Goal: Find contact information: Find contact information

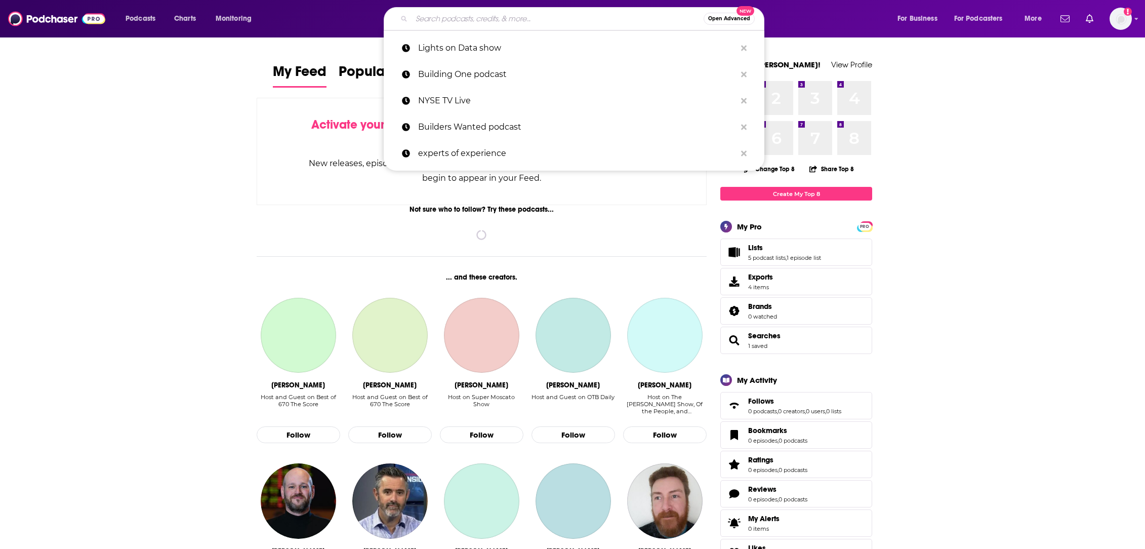
click at [434, 18] on input "Search podcasts, credits, & more..." at bounding box center [558, 19] width 292 height 16
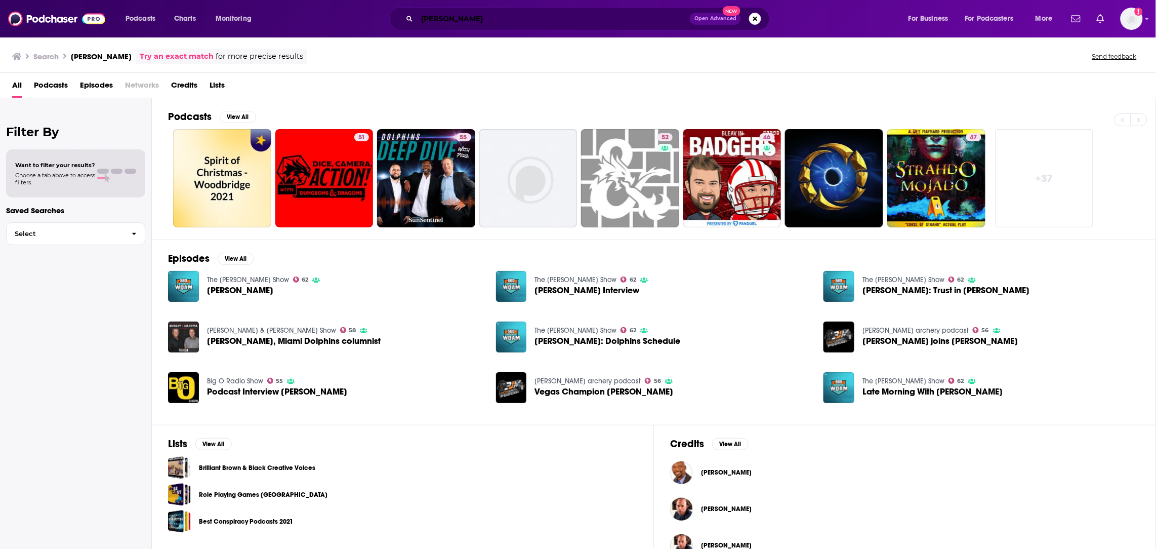
click at [484, 12] on input "[PERSON_NAME]" at bounding box center [553, 19] width 273 height 16
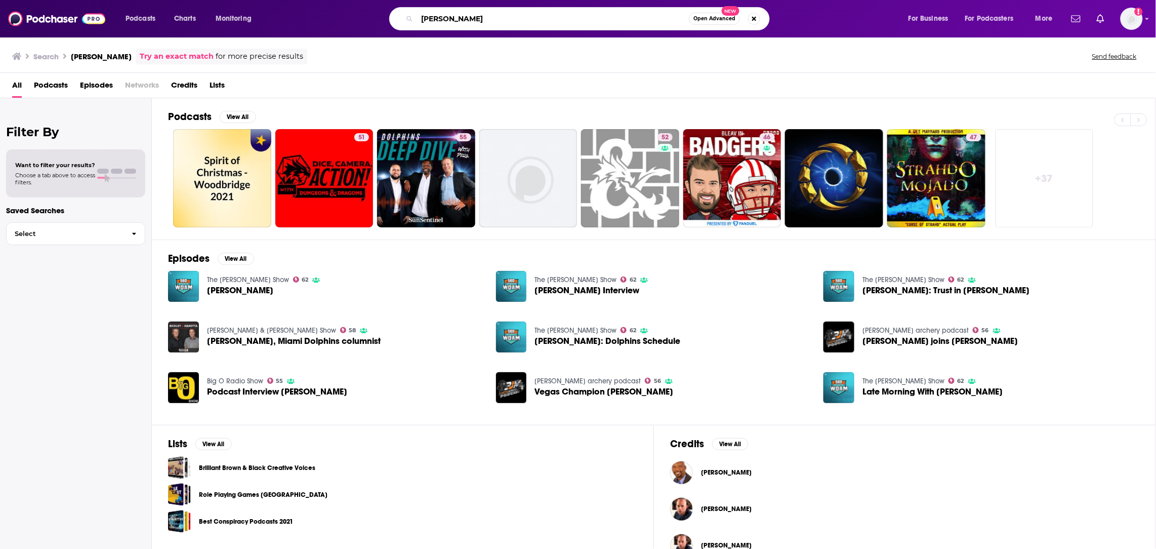
drag, startPoint x: 491, startPoint y: 18, endPoint x: 362, endPoint y: 7, distance: 129.6
click at [362, 6] on div "Podcasts Charts Monitoring [PERSON_NAME] Open Advanced New For Business For Pod…" at bounding box center [578, 18] width 1156 height 37
type input "Beyond the brief"
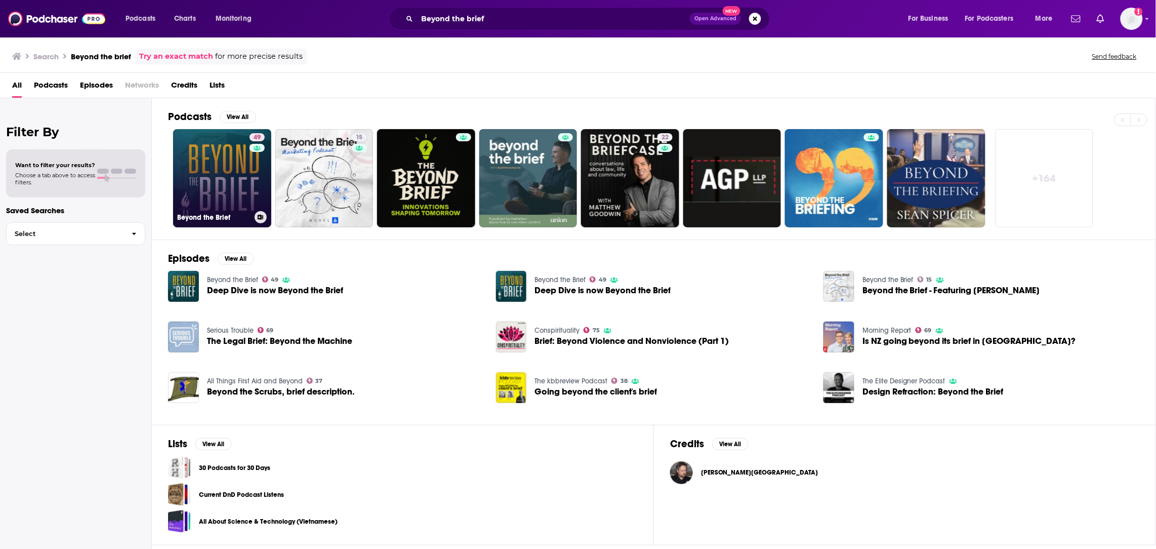
click at [234, 213] on h3 "Beyond the Brief" at bounding box center [213, 217] width 73 height 9
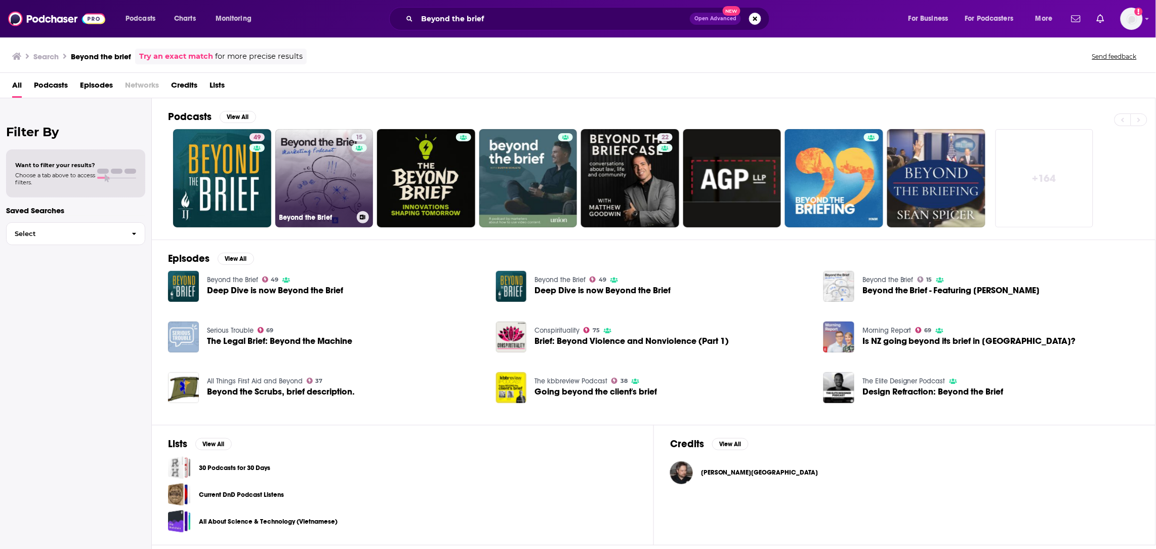
click at [324, 192] on link "15 Beyond the Brief" at bounding box center [324, 178] width 98 height 98
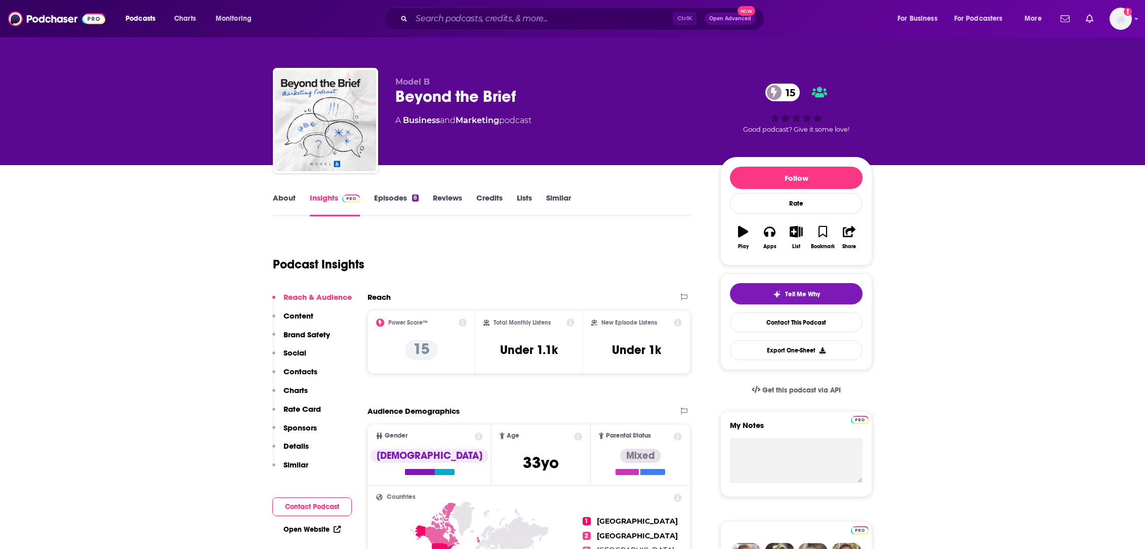
click at [280, 205] on link "About" at bounding box center [284, 204] width 23 height 23
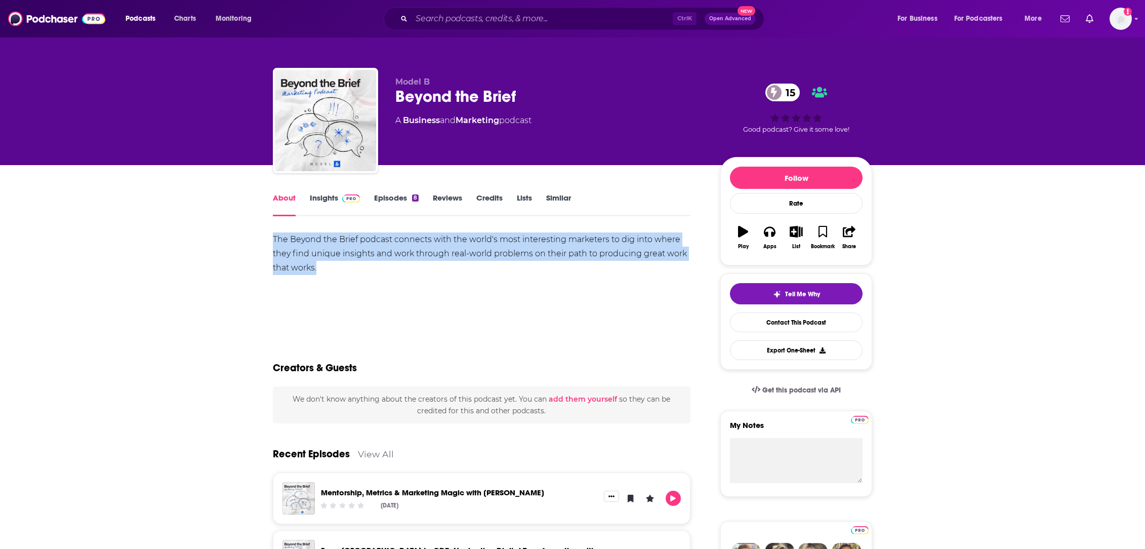
drag, startPoint x: 339, startPoint y: 277, endPoint x: 268, endPoint y: 237, distance: 80.9
copy div "The Beyond the Brief podcast connects with the world's most interesting markete…"
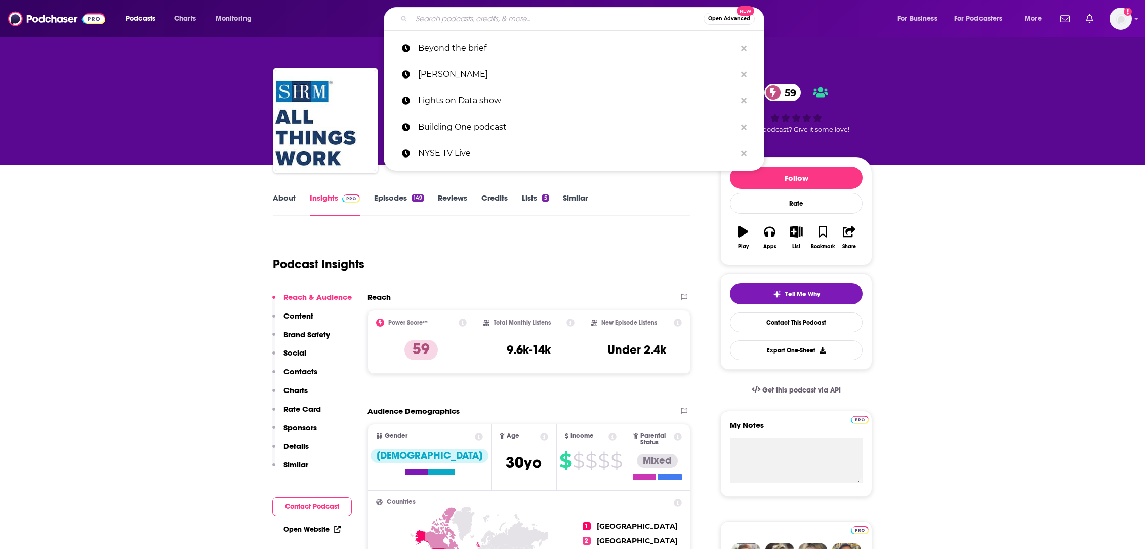
click at [454, 16] on input "Search podcasts, credits, & more..." at bounding box center [558, 19] width 292 height 16
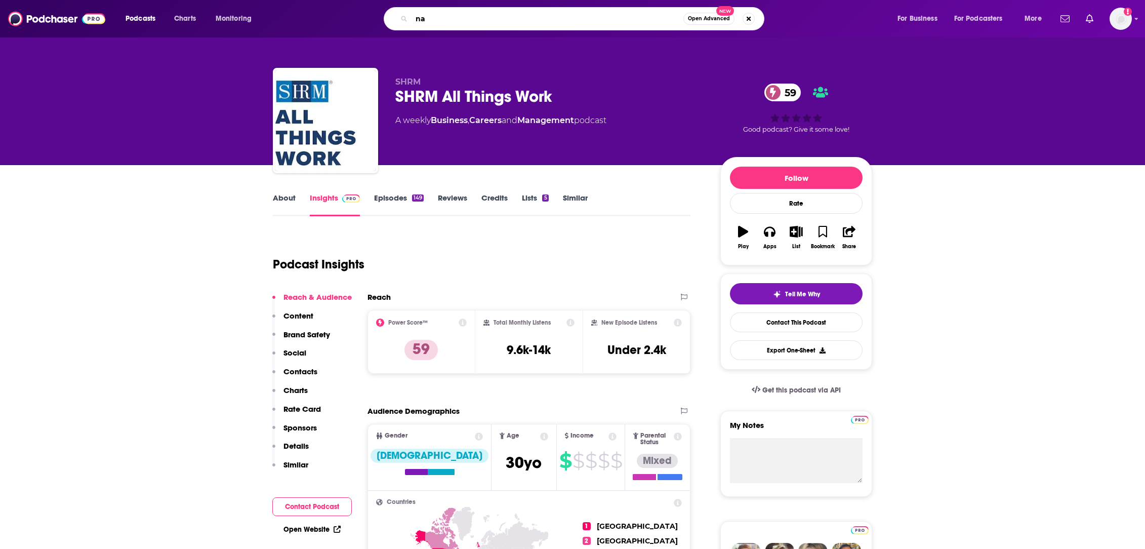
type input "n"
type input "marketing brew"
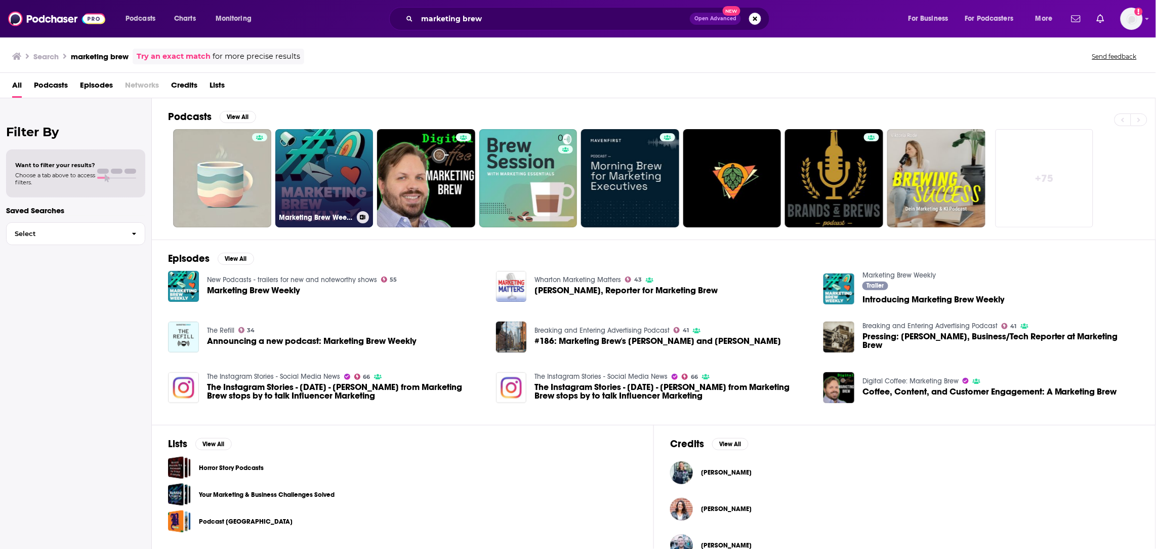
click at [326, 177] on link "Marketing Brew Weekly" at bounding box center [324, 178] width 98 height 98
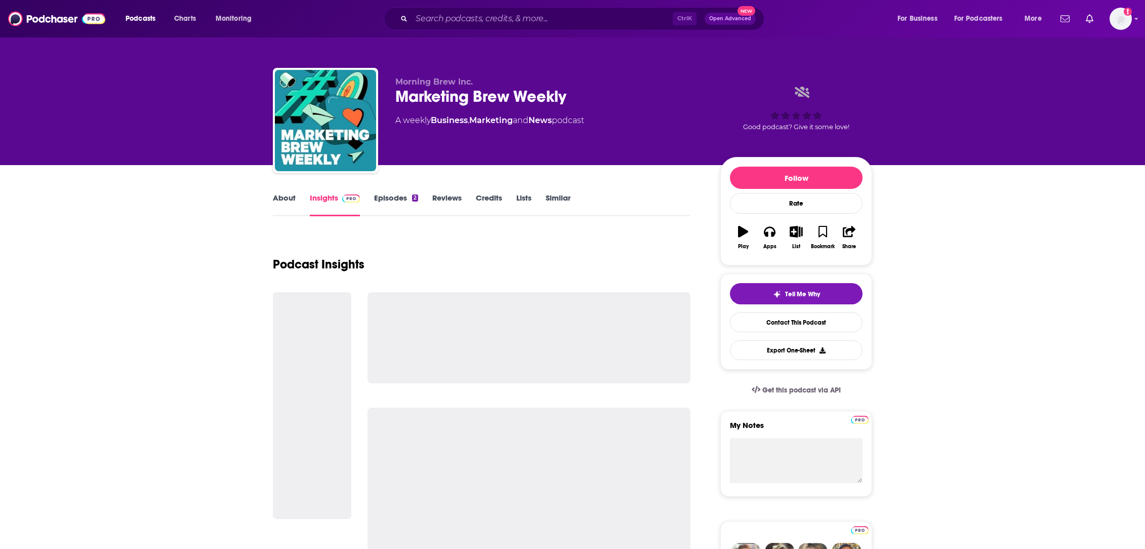
click at [291, 204] on link "About" at bounding box center [284, 204] width 23 height 23
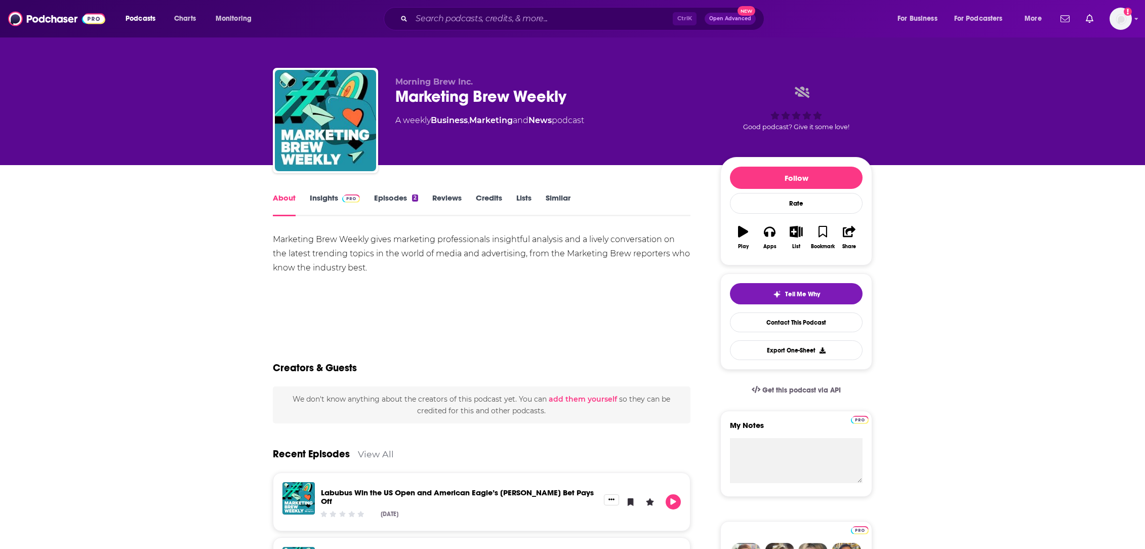
click at [321, 200] on link "Insights" at bounding box center [335, 204] width 50 height 23
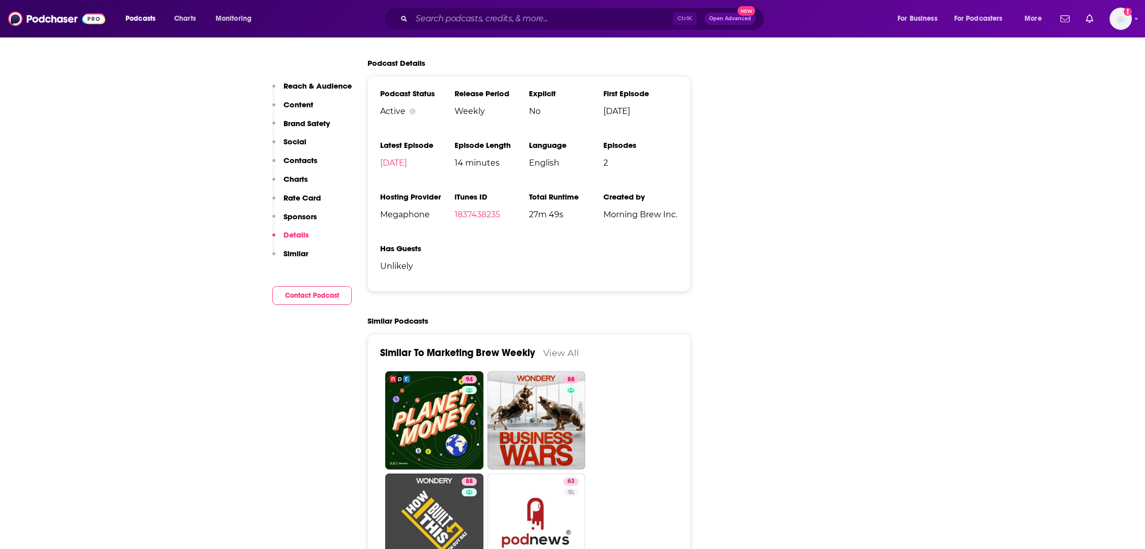
scroll to position [1529, 0]
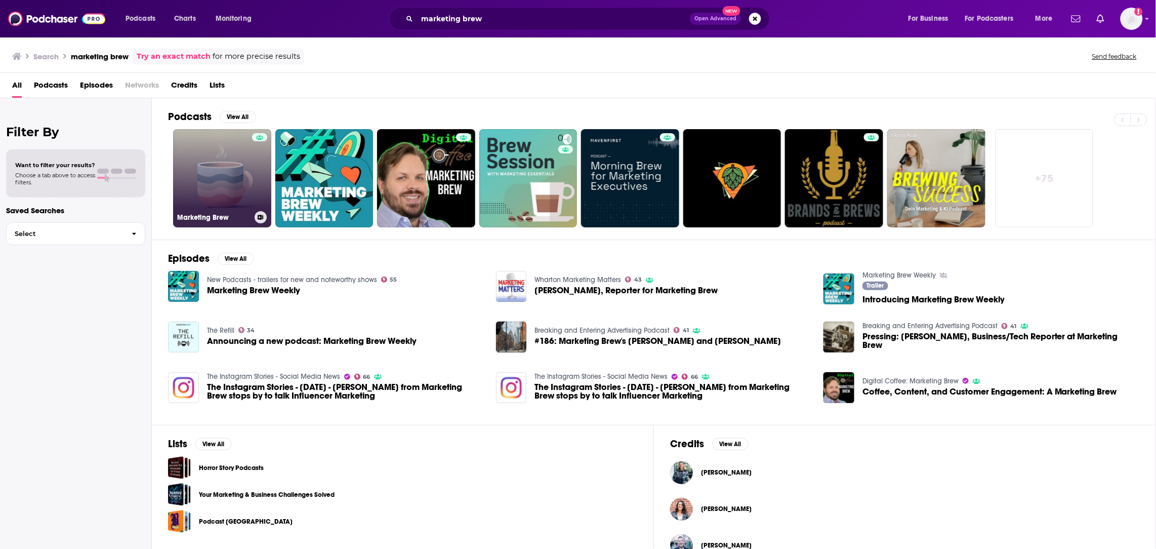
click at [224, 200] on link "Marketing Brew" at bounding box center [222, 178] width 98 height 98
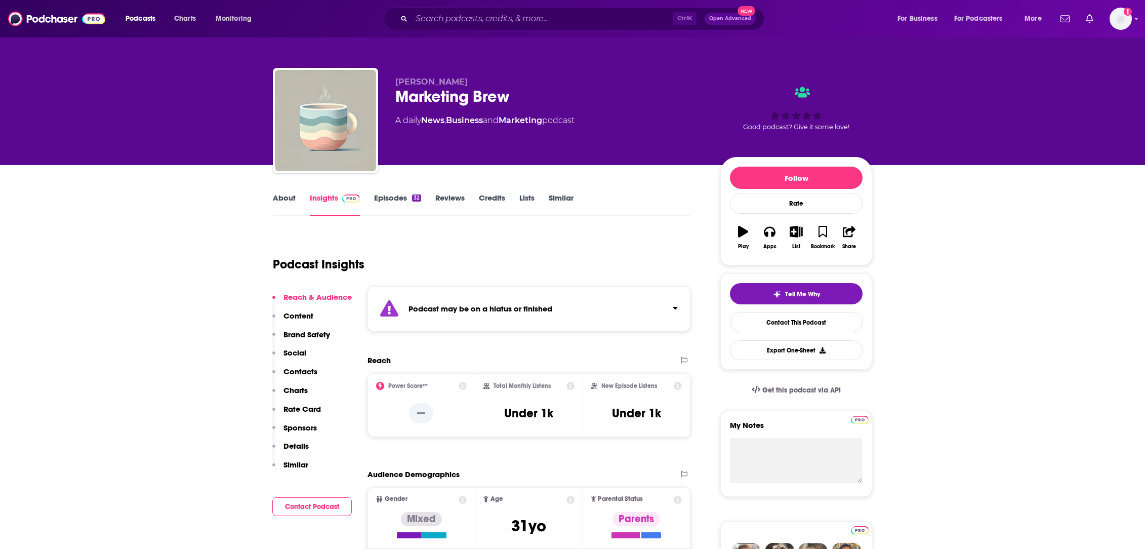
click at [282, 196] on link "About" at bounding box center [284, 204] width 23 height 23
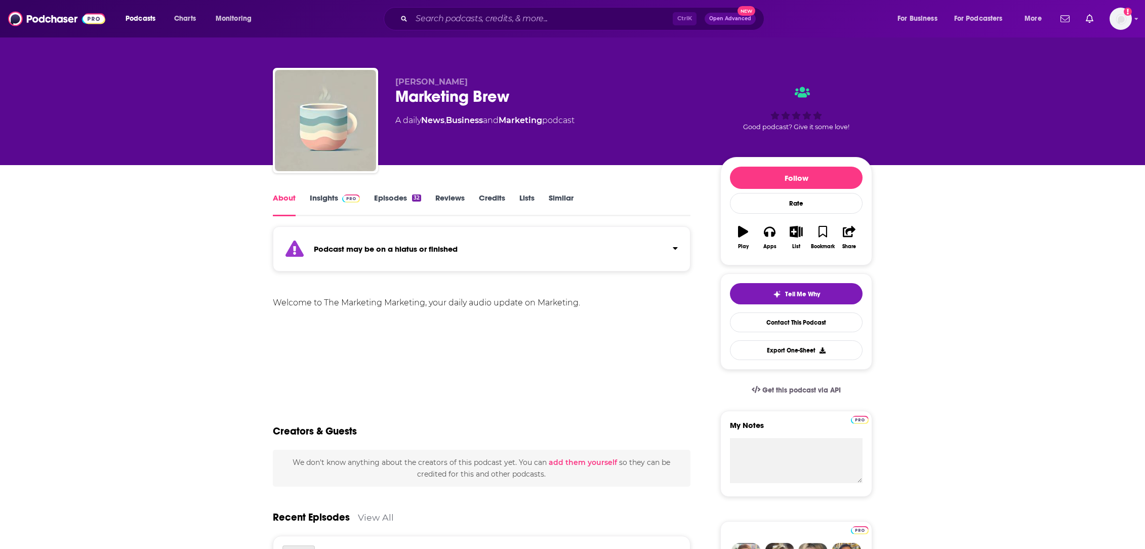
click at [315, 195] on link "Insights" at bounding box center [335, 204] width 50 height 23
click at [476, 18] on input "Search podcasts, credits, & more..." at bounding box center [542, 19] width 261 height 16
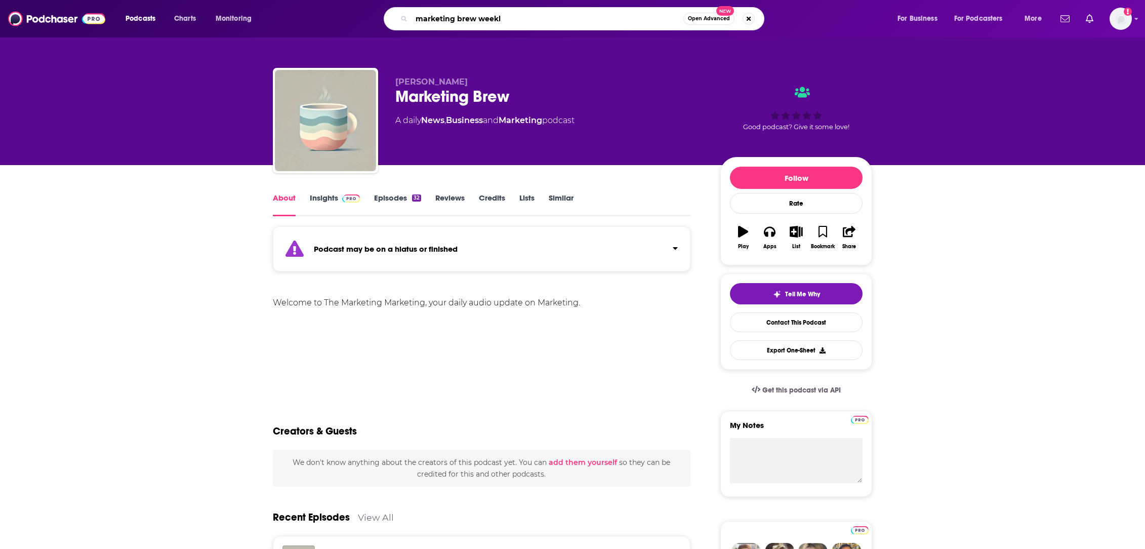
type input "marketing brew weekly"
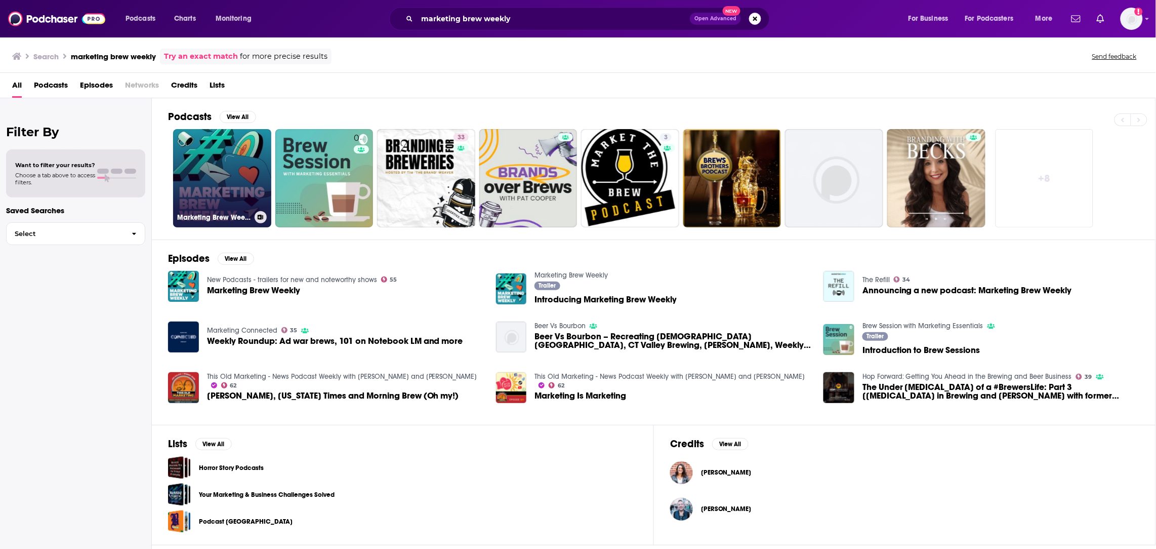
click at [251, 198] on link "Marketing Brew Weekly" at bounding box center [222, 178] width 98 height 98
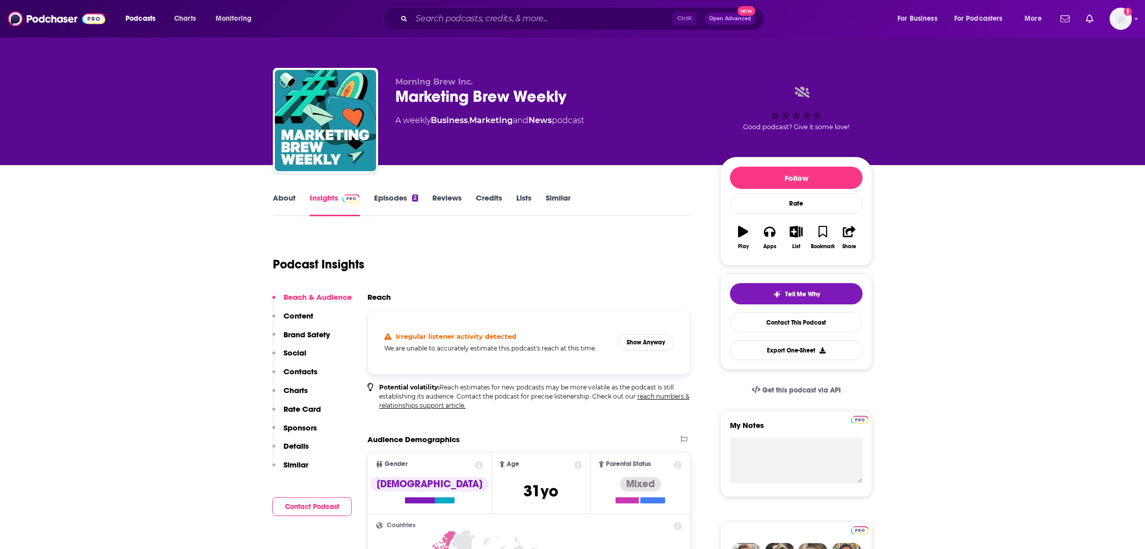
click at [281, 196] on link "About" at bounding box center [284, 204] width 23 height 23
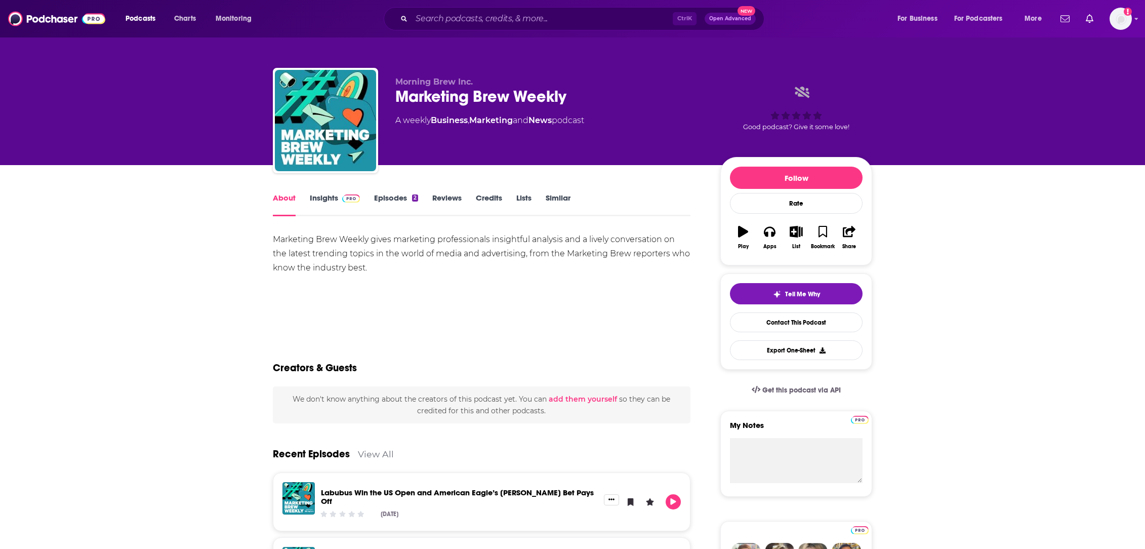
click at [324, 197] on link "Insights" at bounding box center [335, 204] width 50 height 23
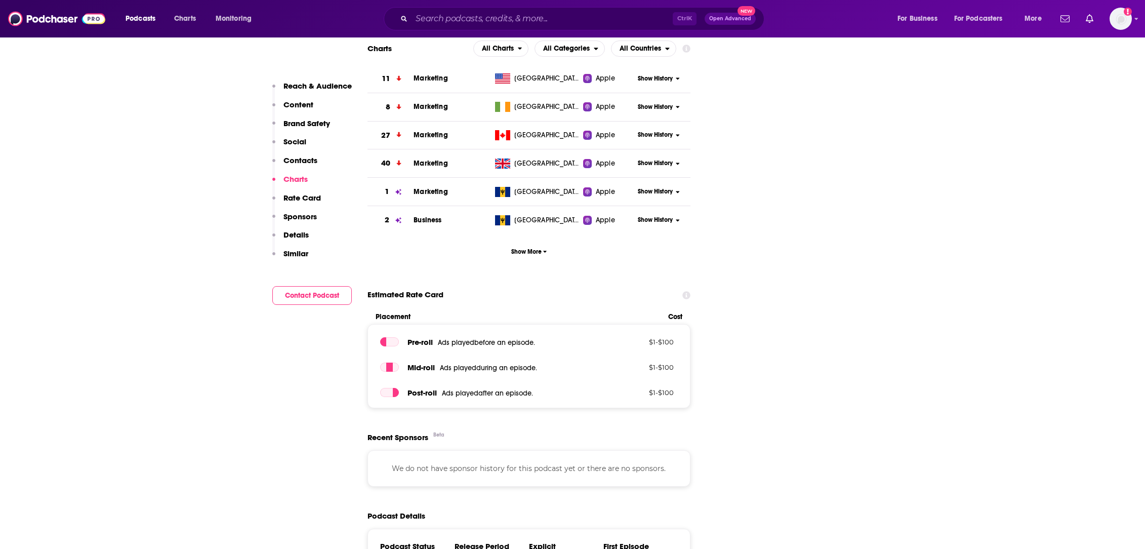
scroll to position [706, 0]
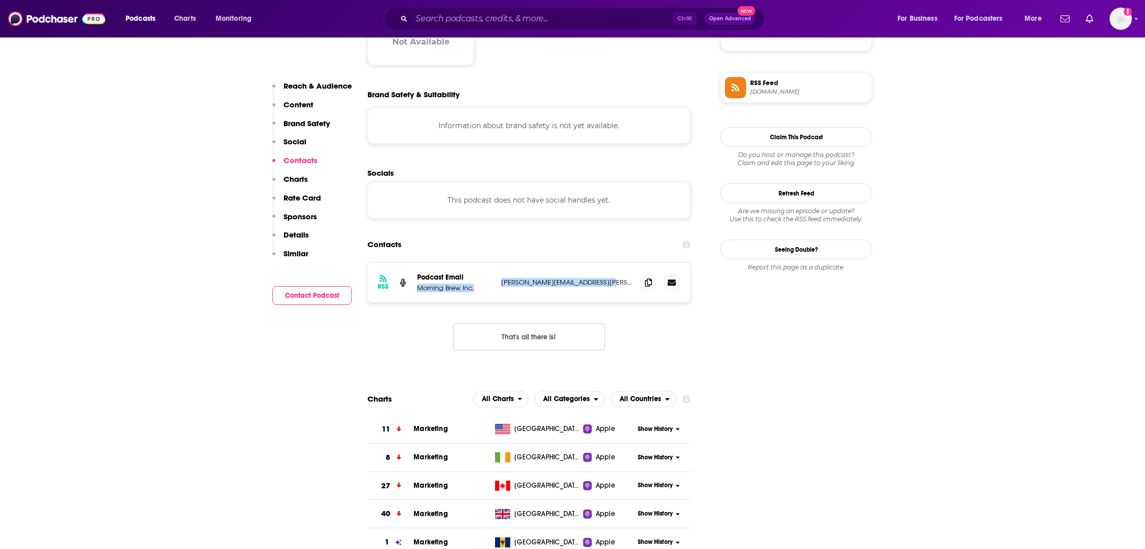
drag, startPoint x: 623, startPoint y: 283, endPoint x: 495, endPoint y: 282, distance: 128.6
click at [495, 282] on div "RSS Podcast Email Morning Brew Inc. jennifer.walsh@morningbrew.com jennifer.wal…" at bounding box center [529, 282] width 323 height 39
click at [622, 286] on p "jennifer.walsh@morningbrew.com" at bounding box center [567, 282] width 132 height 9
drag, startPoint x: 612, startPoint y: 291, endPoint x: 493, endPoint y: 291, distance: 118.5
click at [493, 291] on div "RSS Podcast Email Morning Brew Inc. jennifer.walsh@morningbrew.com jennifer.wal…" at bounding box center [529, 282] width 323 height 39
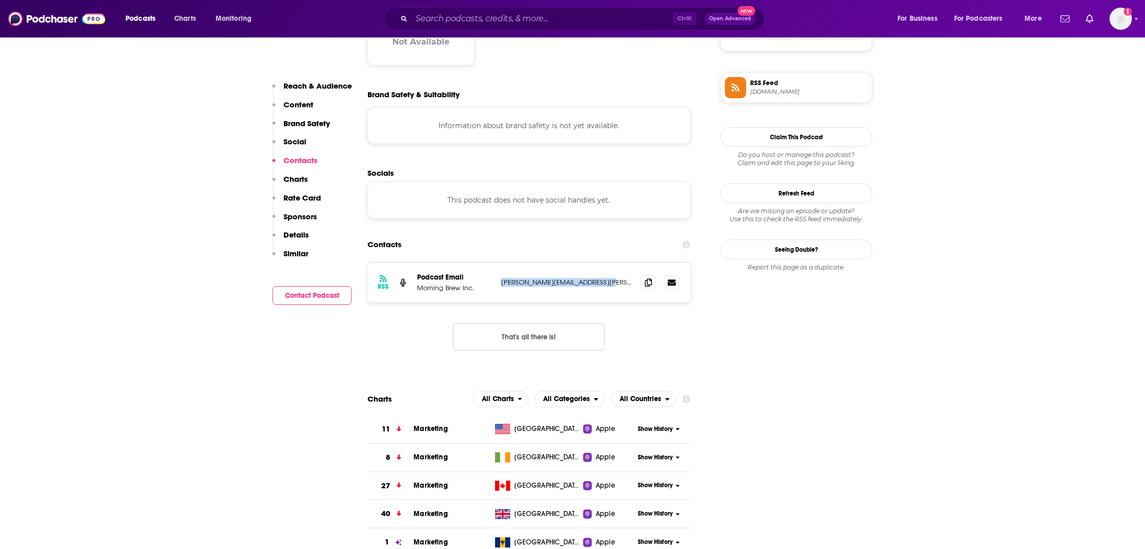
copy div "jennifer.walsh@morningbrew.com"
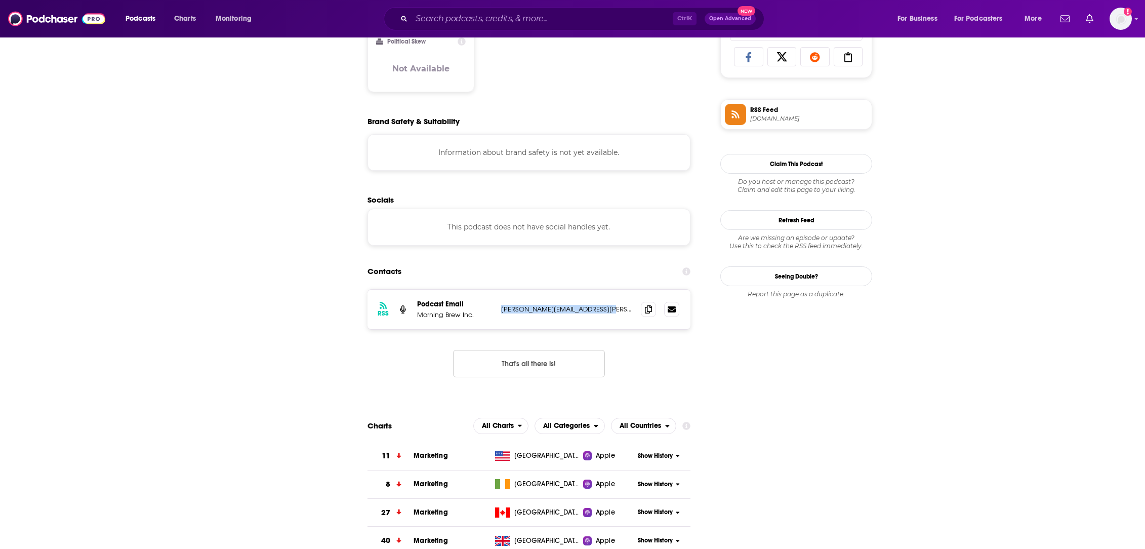
scroll to position [0, 0]
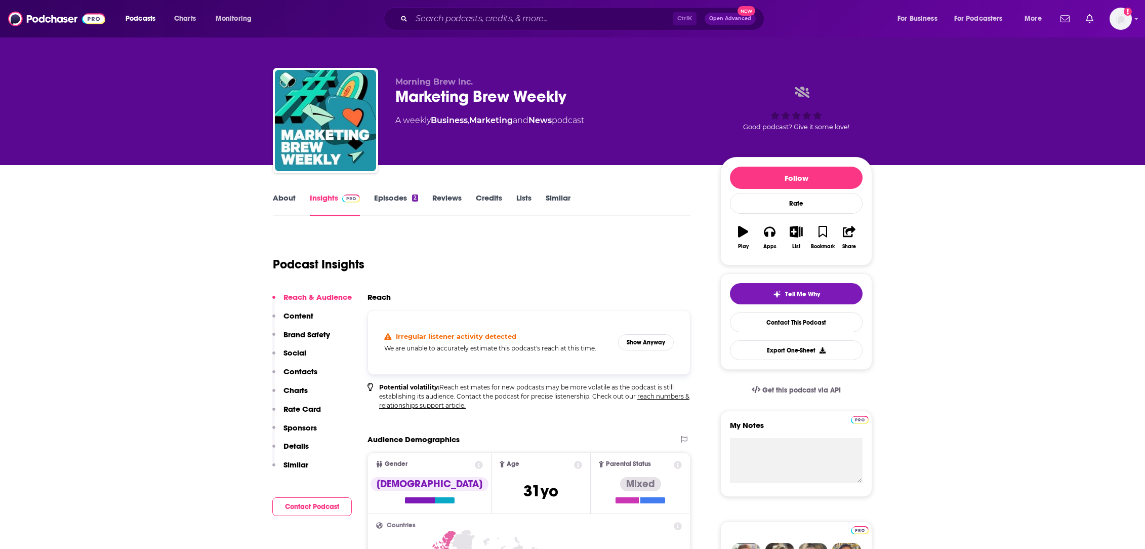
click at [395, 194] on link "Episodes 2" at bounding box center [396, 204] width 44 height 23
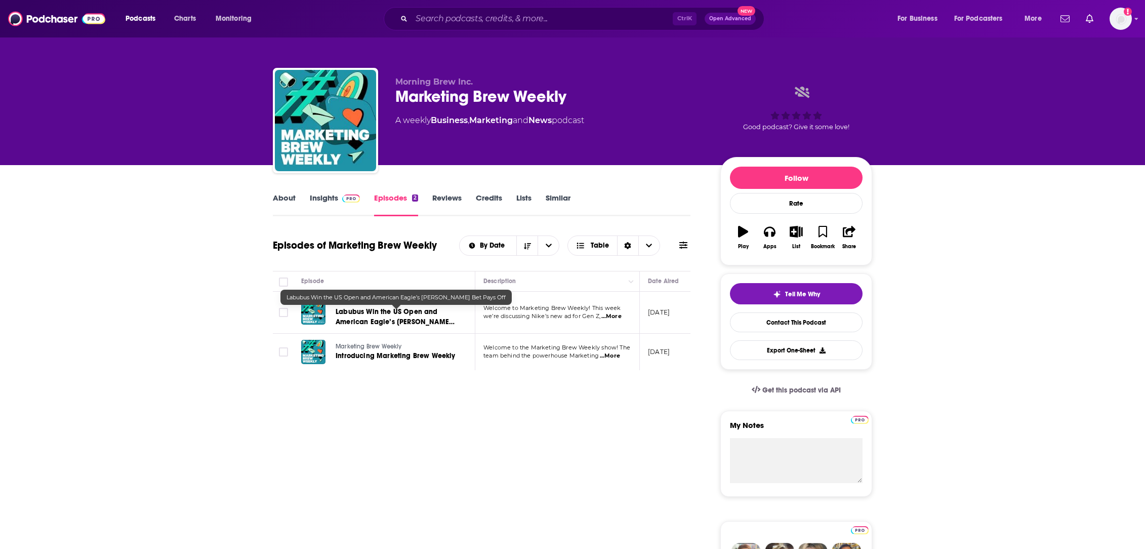
click at [379, 325] on span "Labubus Win the US Open and American Eagle’s Sydney Sweeney Bet Pays Off" at bounding box center [395, 321] width 119 height 29
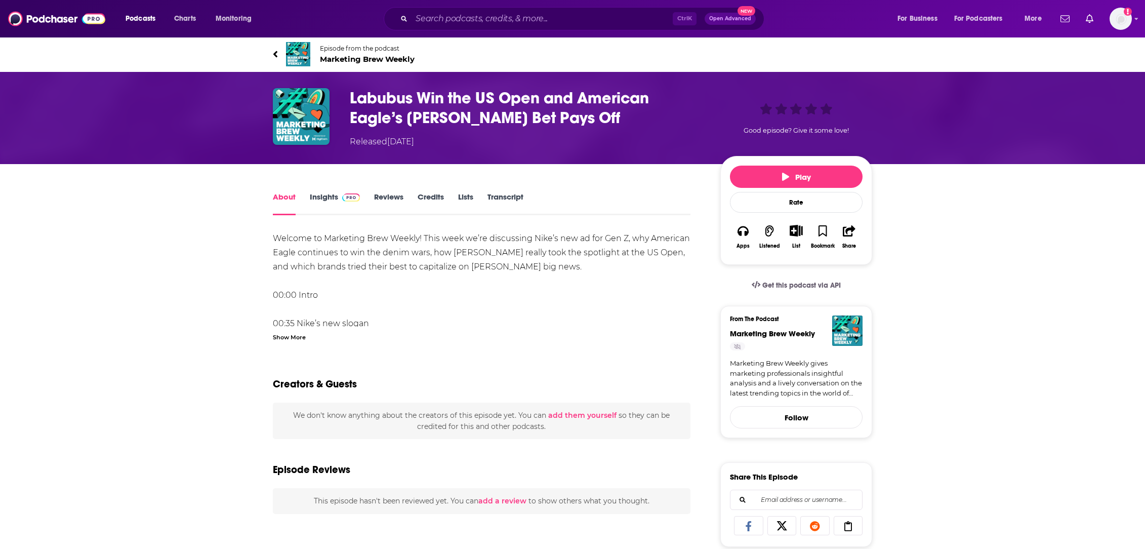
drag, startPoint x: 709, startPoint y: 119, endPoint x: 393, endPoint y: 98, distance: 317.1
click at [337, 106] on div "Labubus Win the US Open and American Eagle’s Sydney Sweeney Bet Pays Off Releas…" at bounding box center [572, 118] width 599 height 60
copy div "Labubus Win the US Open and American Eagle’s Sydney Sweeney Bet Pays Off"
click at [514, 292] on div "Welcome to Marketing Brew Weekly! This week we’re discussing Nike’s new ad for …" at bounding box center [482, 479] width 418 height 496
click at [327, 195] on link "Insights" at bounding box center [335, 203] width 50 height 23
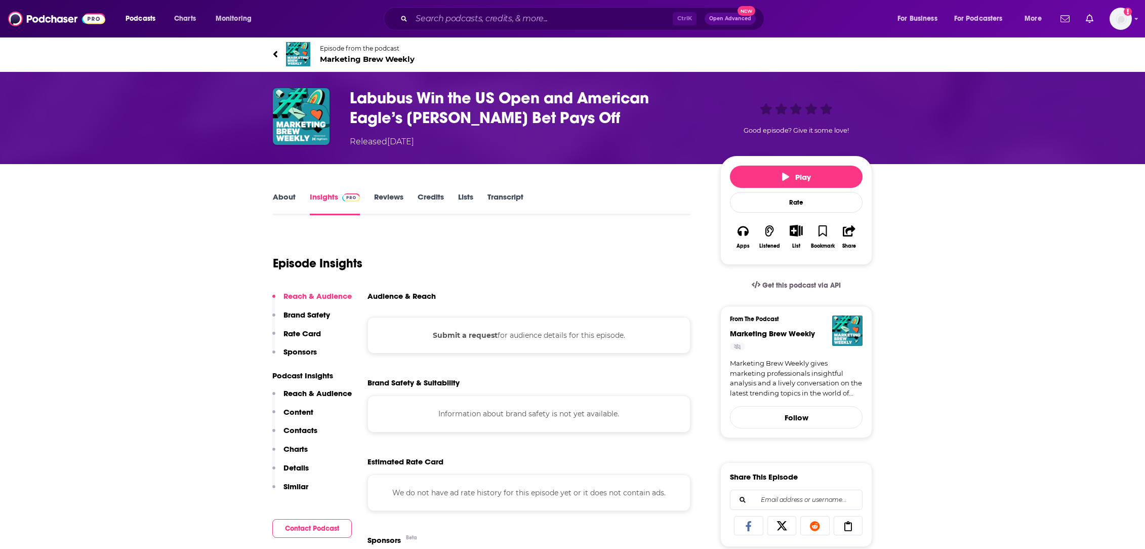
click at [328, 194] on link "Insights" at bounding box center [335, 203] width 50 height 23
